Goal: Information Seeking & Learning: Check status

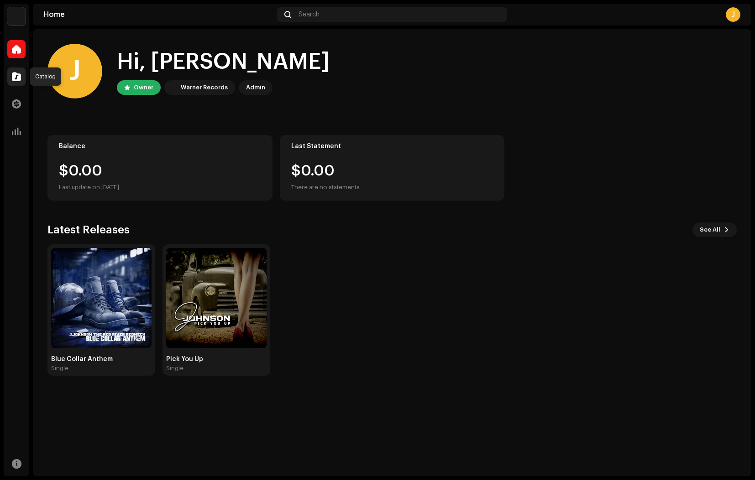
click at [12, 77] on span at bounding box center [16, 76] width 9 height 7
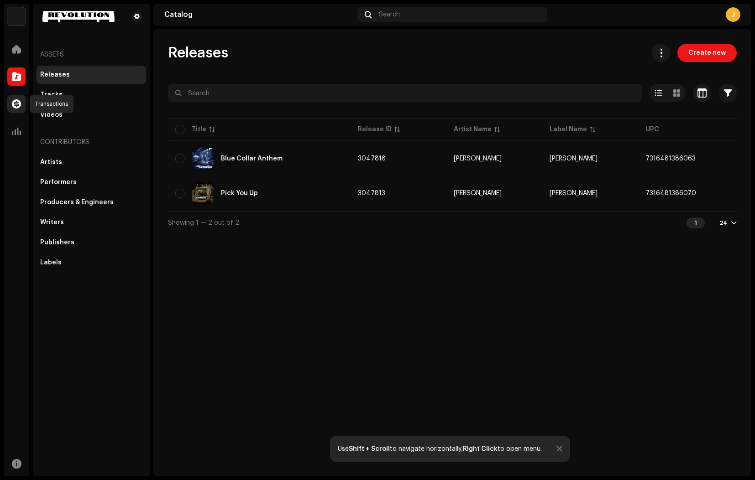
click at [13, 102] on span at bounding box center [16, 103] width 9 height 7
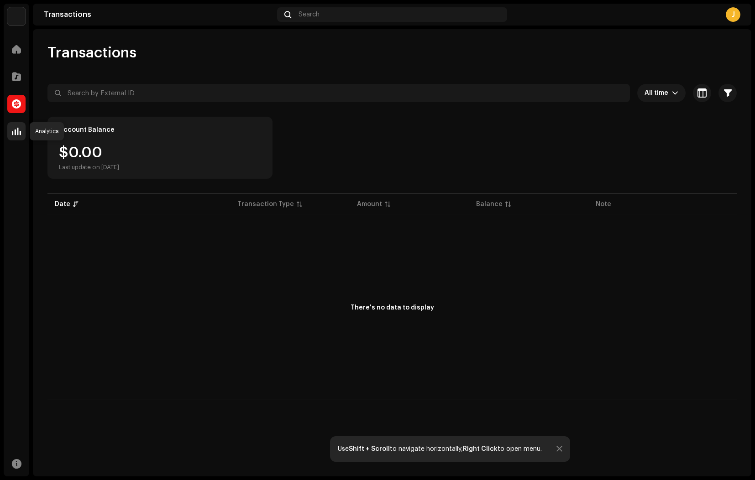
click at [17, 130] on span at bounding box center [16, 131] width 9 height 7
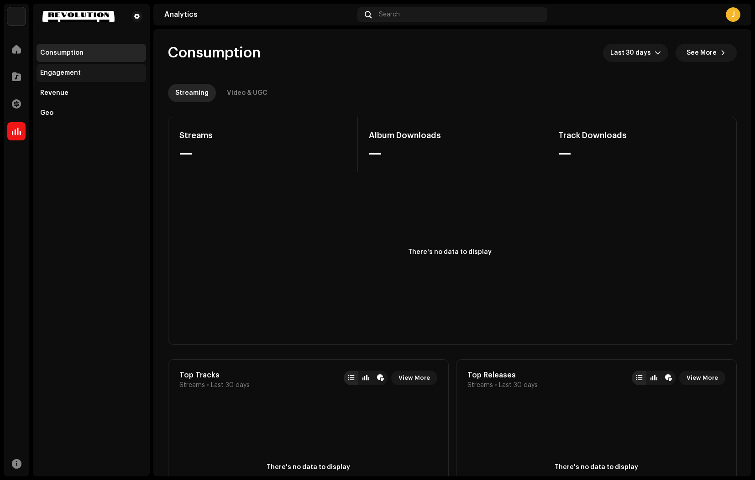
click at [67, 79] on div "Engagement" at bounding box center [92, 73] width 110 height 18
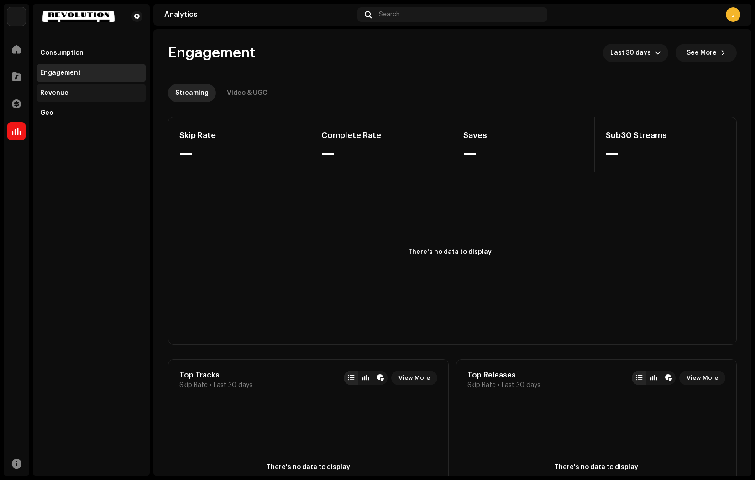
click at [58, 94] on div "Revenue" at bounding box center [54, 92] width 28 height 7
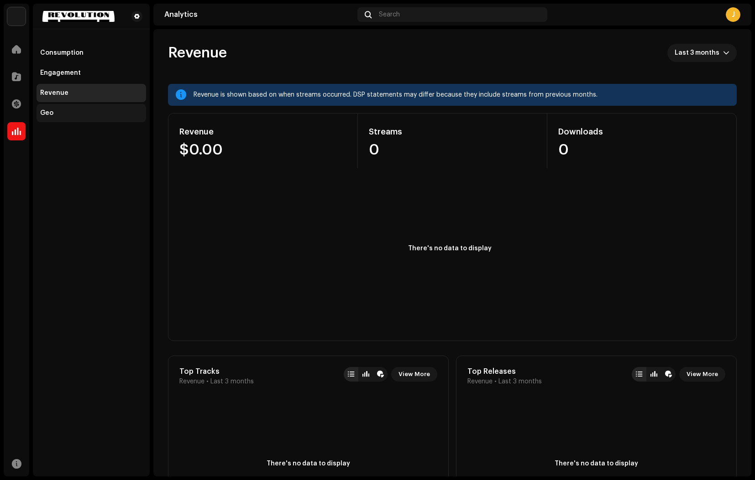
click at [50, 112] on div "Geo" at bounding box center [46, 113] width 13 height 7
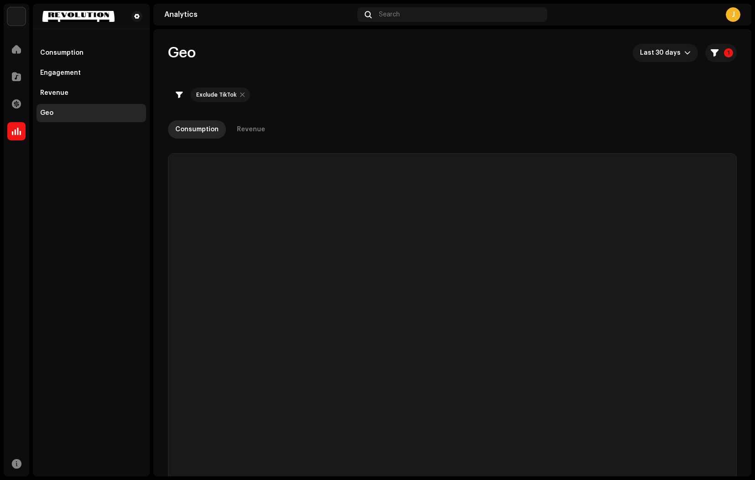
checkbox input "true"
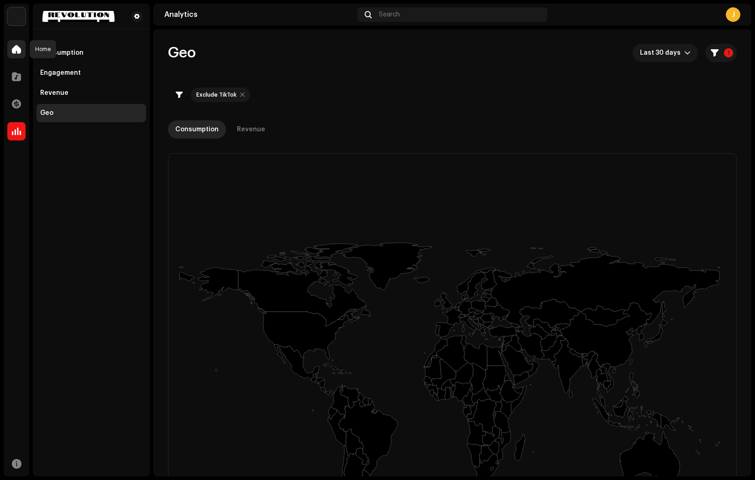
click at [16, 51] on span at bounding box center [16, 49] width 9 height 7
